Goal: Information Seeking & Learning: Learn about a topic

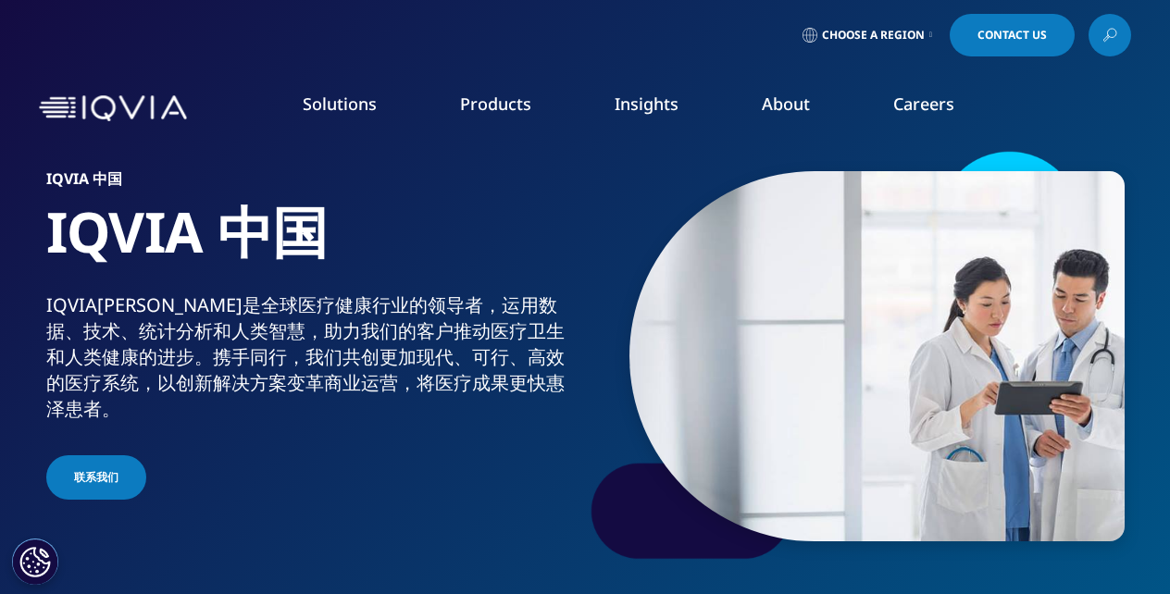
click at [487, 100] on link "Products" at bounding box center [495, 104] width 71 height 22
click at [968, 229] on link "Health Data Apps & AI" at bounding box center [1028, 232] width 268 height 20
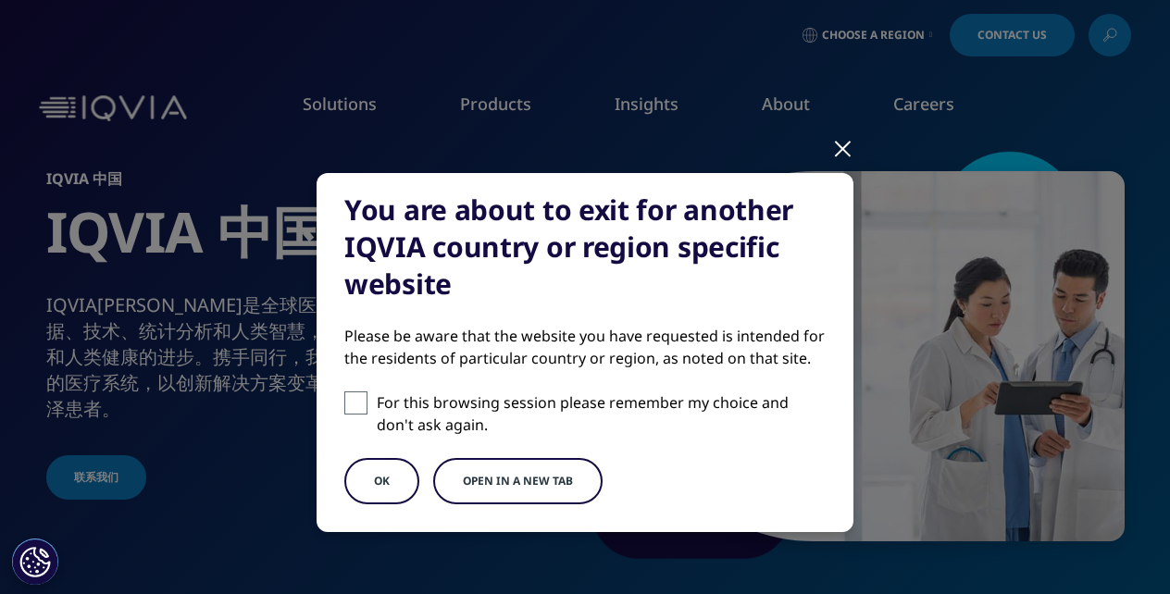
click at [375, 481] on button "OK" at bounding box center [381, 481] width 75 height 46
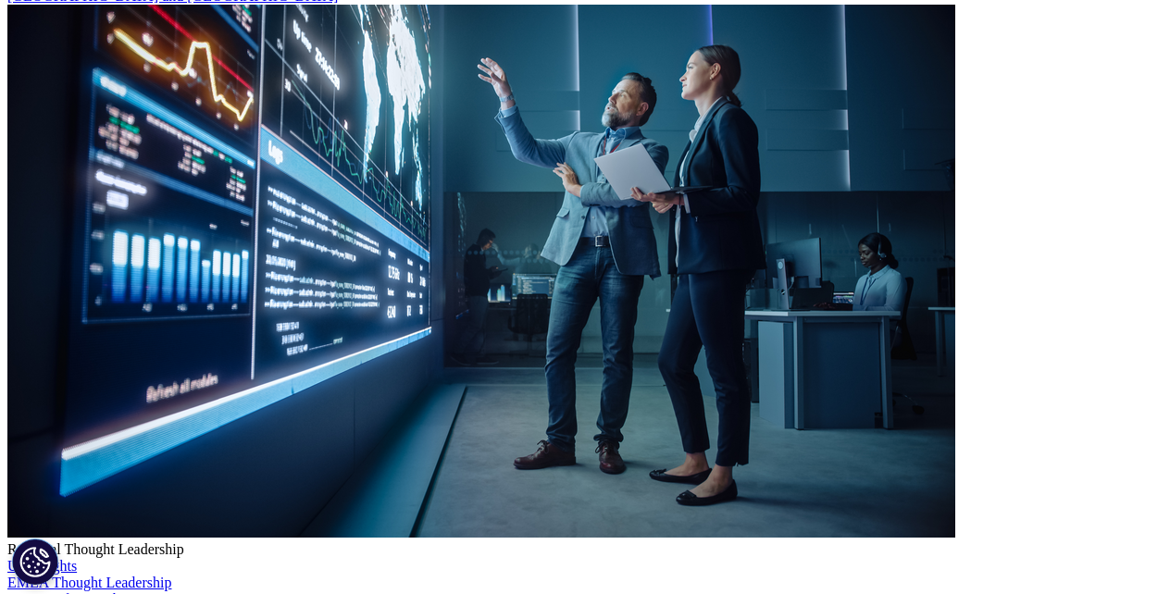
scroll to position [667, 0]
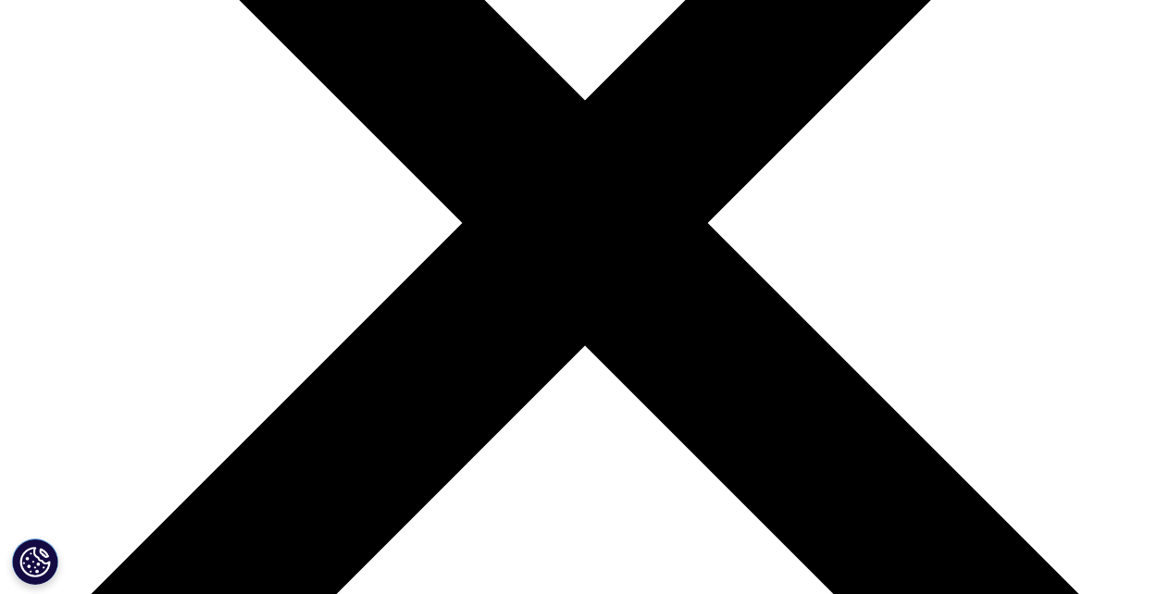
scroll to position [667, 0]
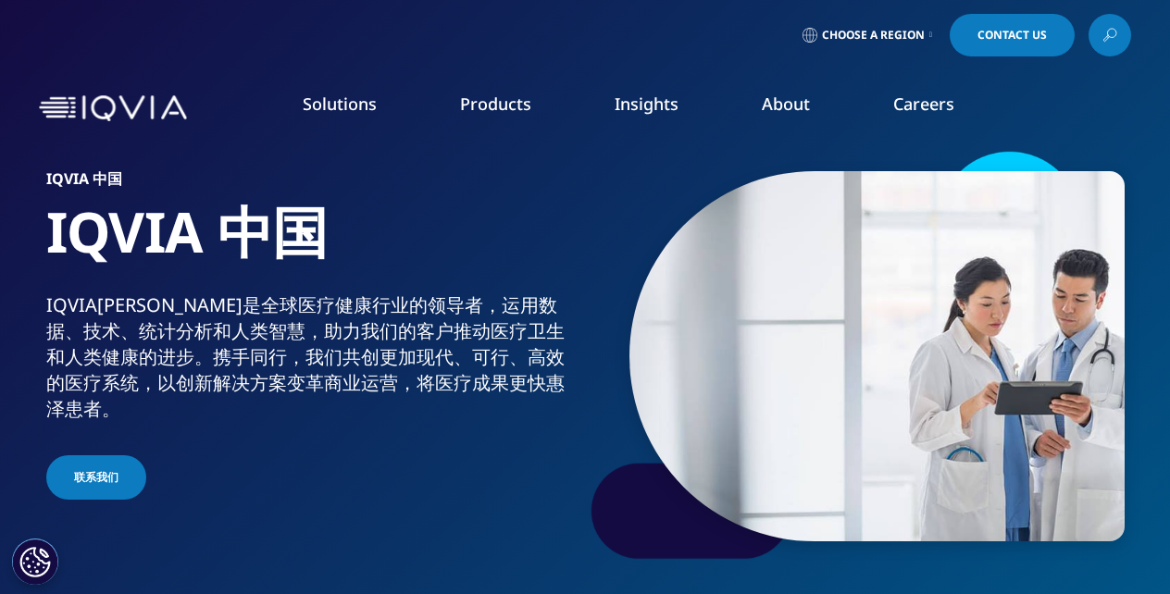
click at [487, 100] on link "Products" at bounding box center [495, 104] width 71 height 22
click at [949, 295] on link "Expert Ecosystem​" at bounding box center [1028, 301] width 268 height 20
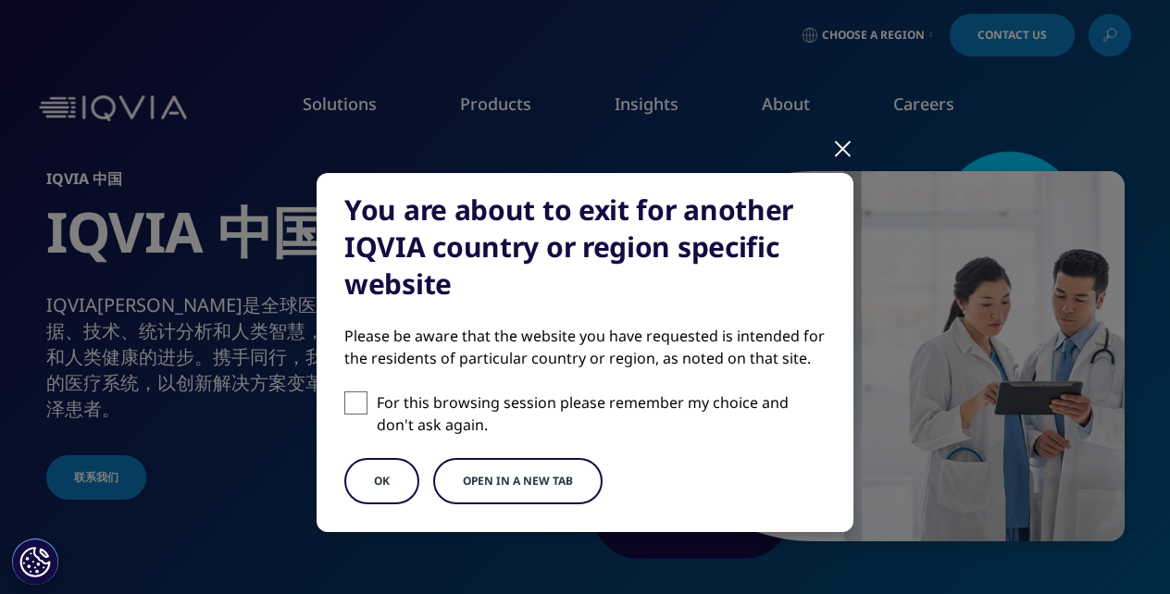
click at [375, 481] on button "OK" at bounding box center [381, 481] width 75 height 46
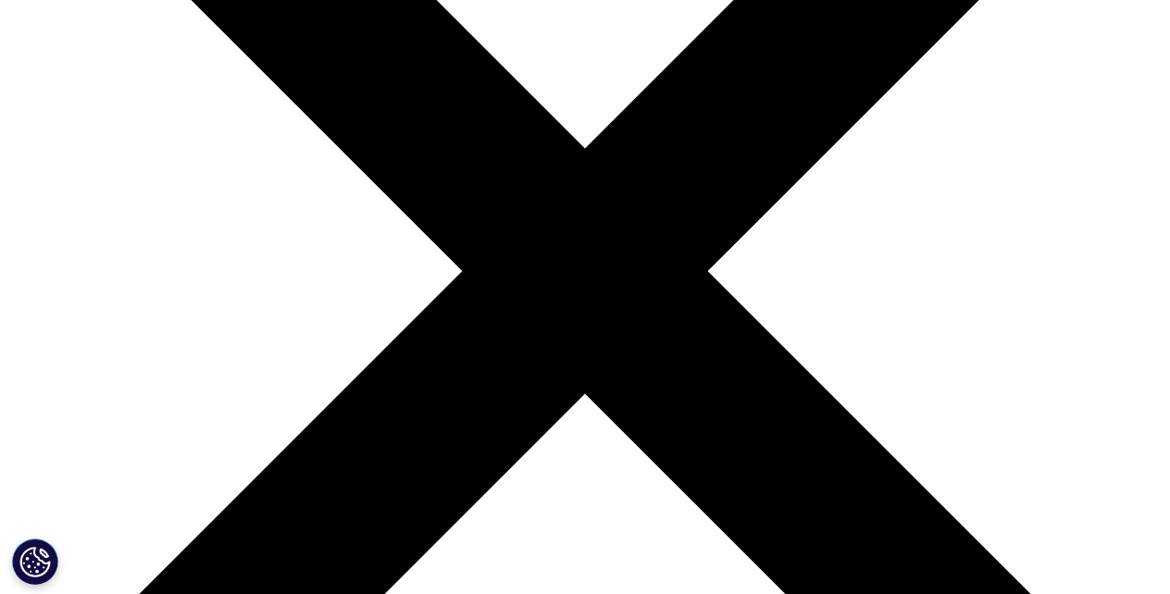
scroll to position [667, 0]
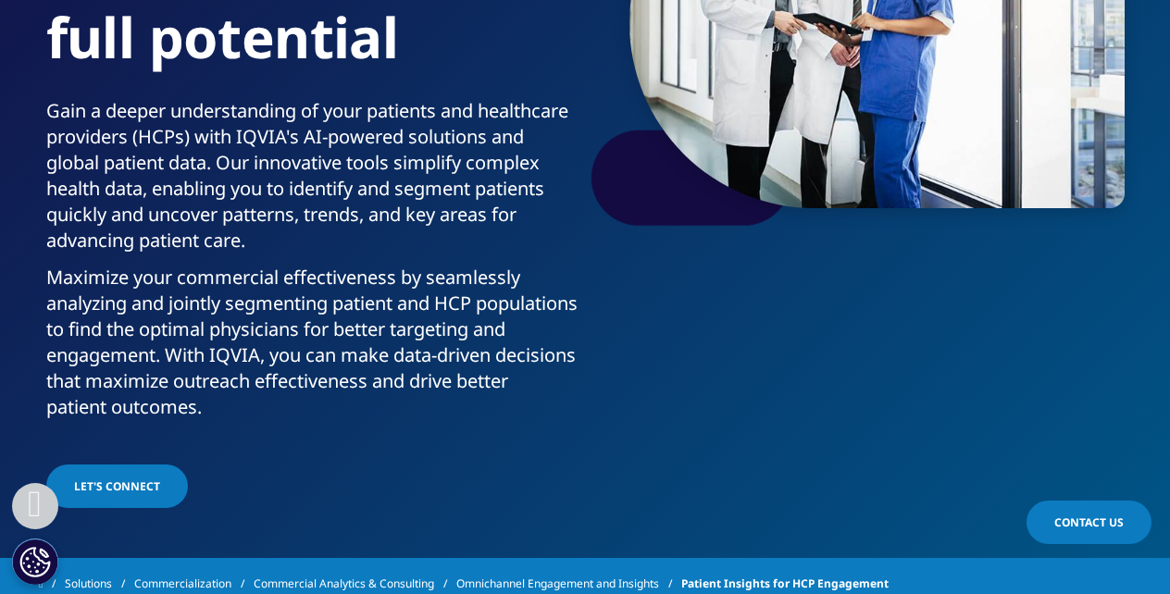
scroll to position [667, 0]
